Goal: Find specific page/section: Find specific page/section

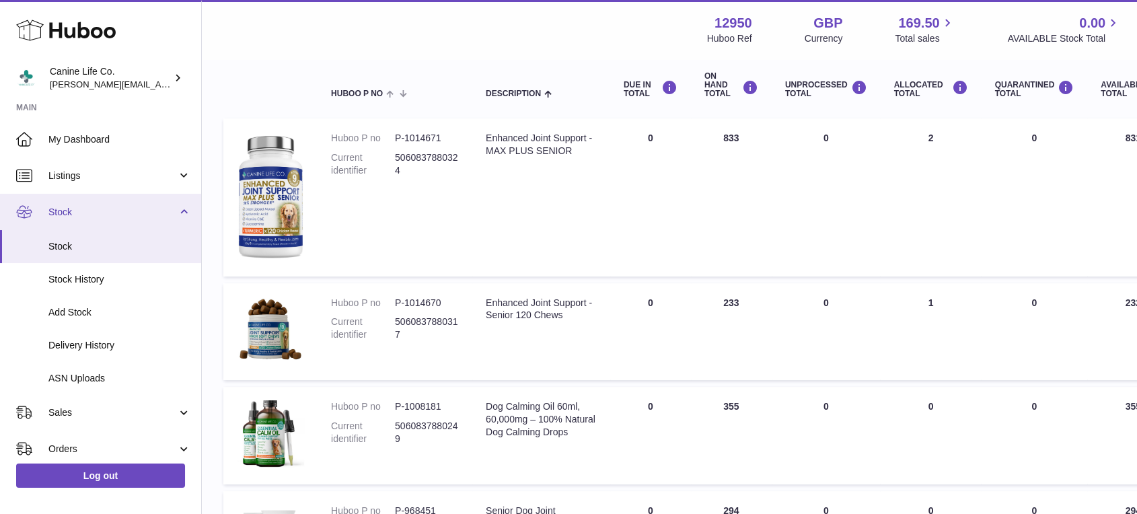
click at [88, 215] on span "Stock" at bounding box center [112, 212] width 129 height 13
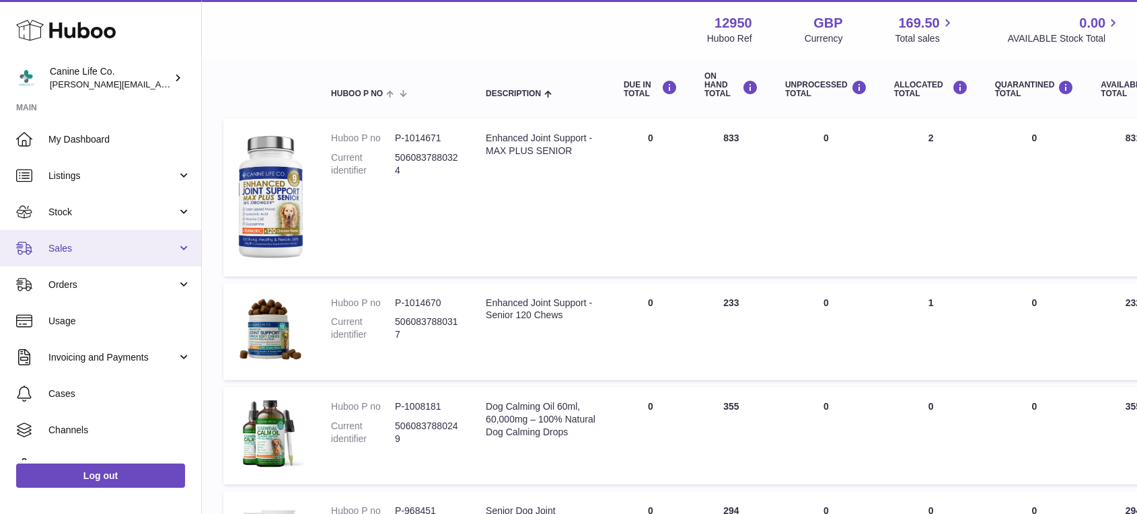
click at [92, 250] on span "Sales" at bounding box center [112, 248] width 129 height 13
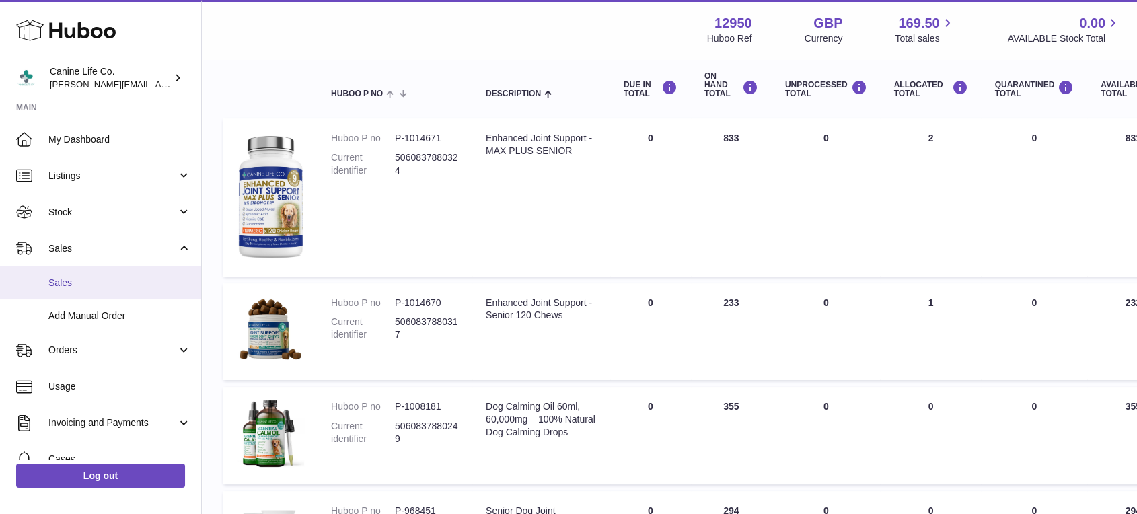
click at [92, 283] on span "Sales" at bounding box center [119, 283] width 143 height 13
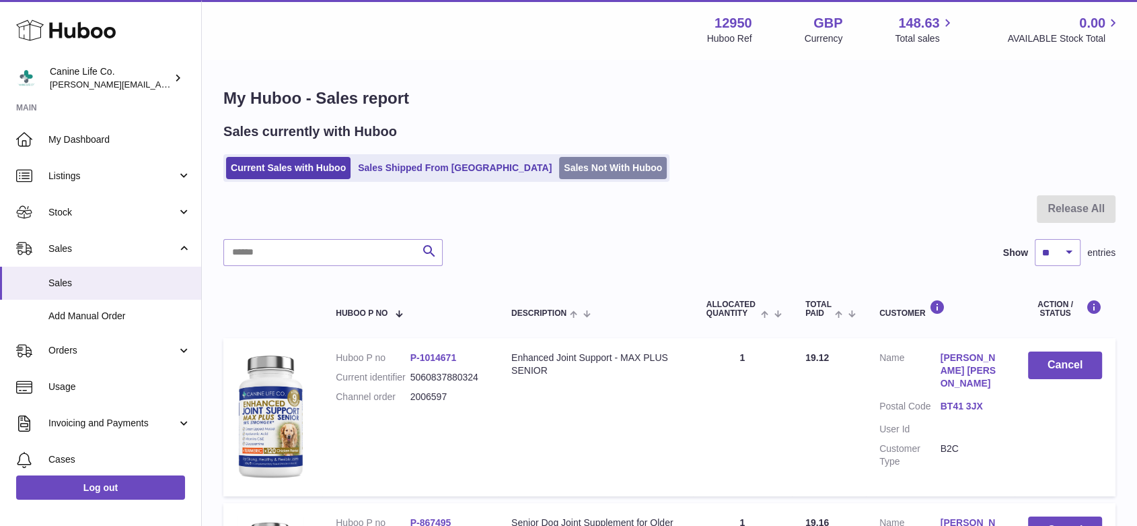
click at [575, 168] on link "Sales Not With Huboo" at bounding box center [613, 168] width 108 height 22
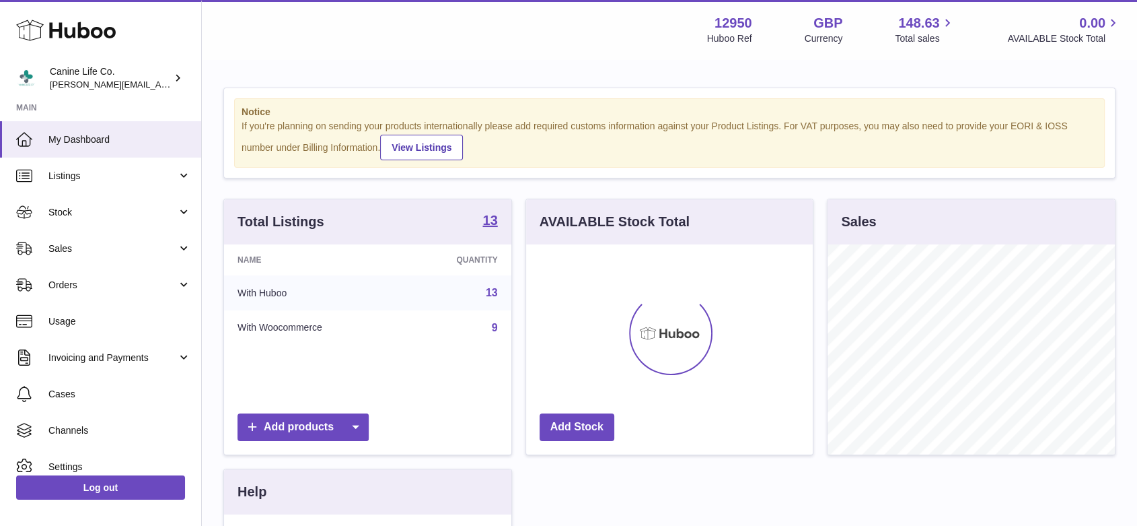
scroll to position [210, 287]
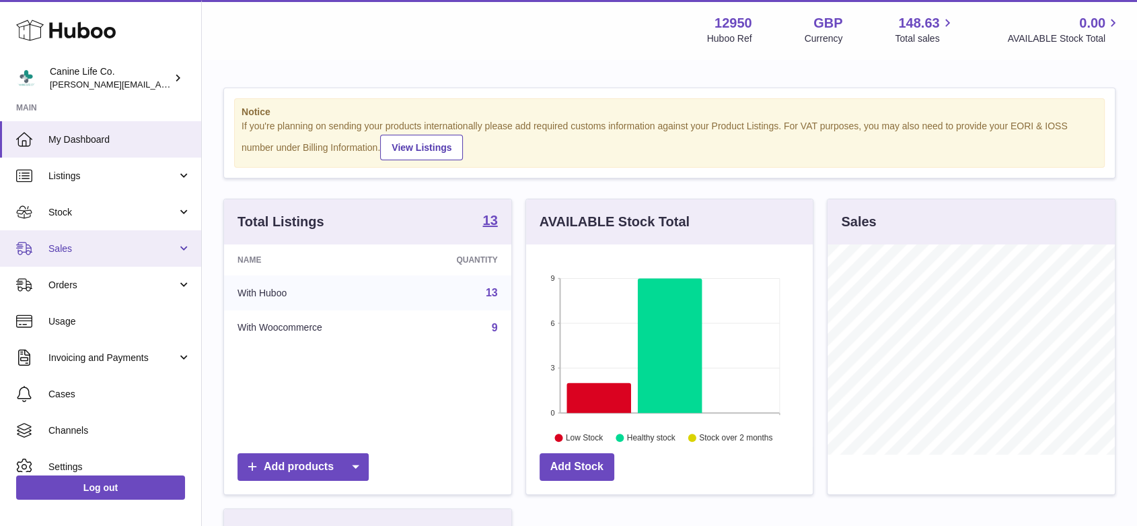
click at [81, 252] on span "Sales" at bounding box center [112, 248] width 129 height 13
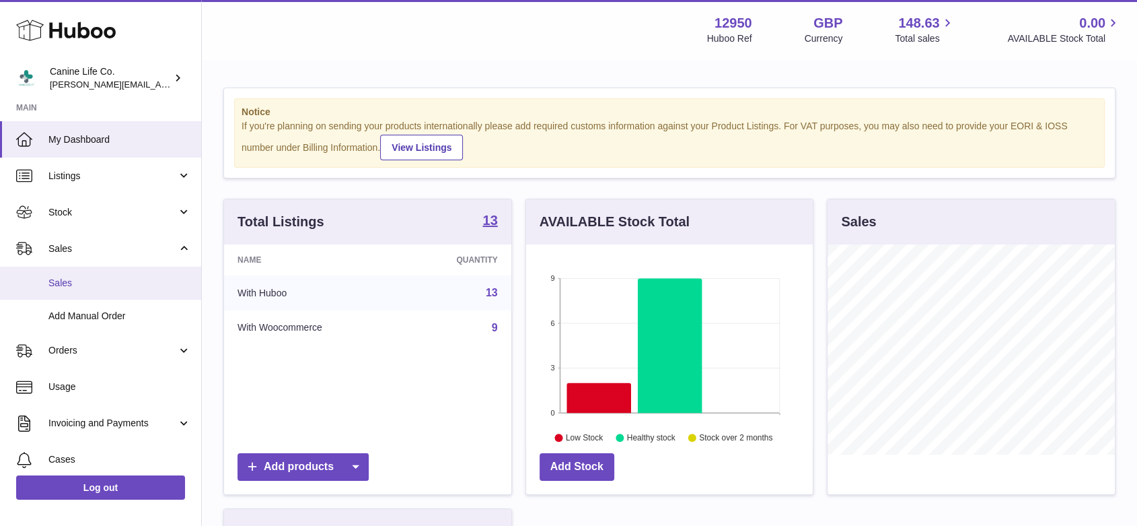
click at [82, 283] on span "Sales" at bounding box center [119, 283] width 143 height 13
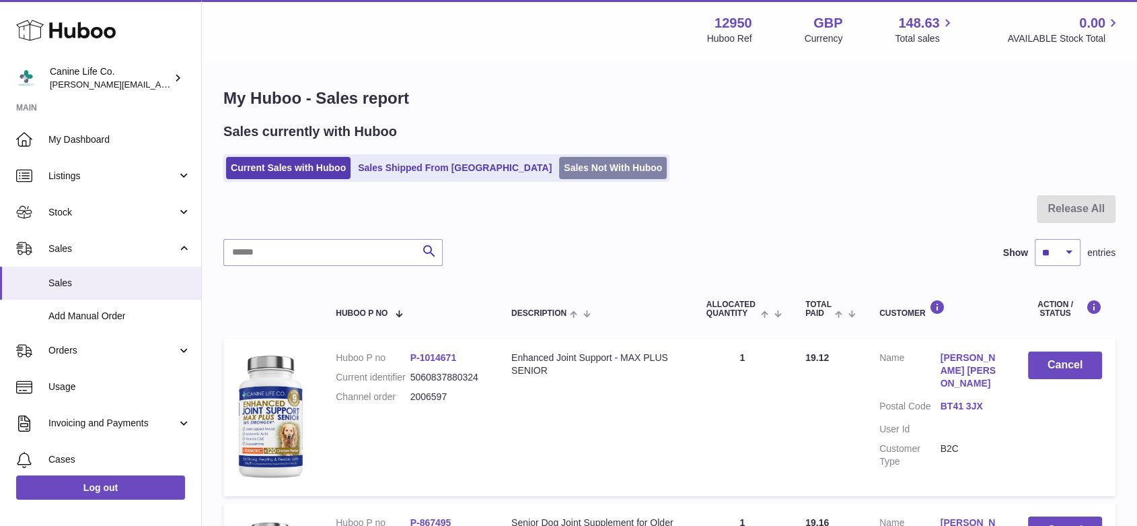
click at [559, 163] on link "Sales Not With Huboo" at bounding box center [613, 168] width 108 height 22
